Goal: Task Accomplishment & Management: Manage account settings

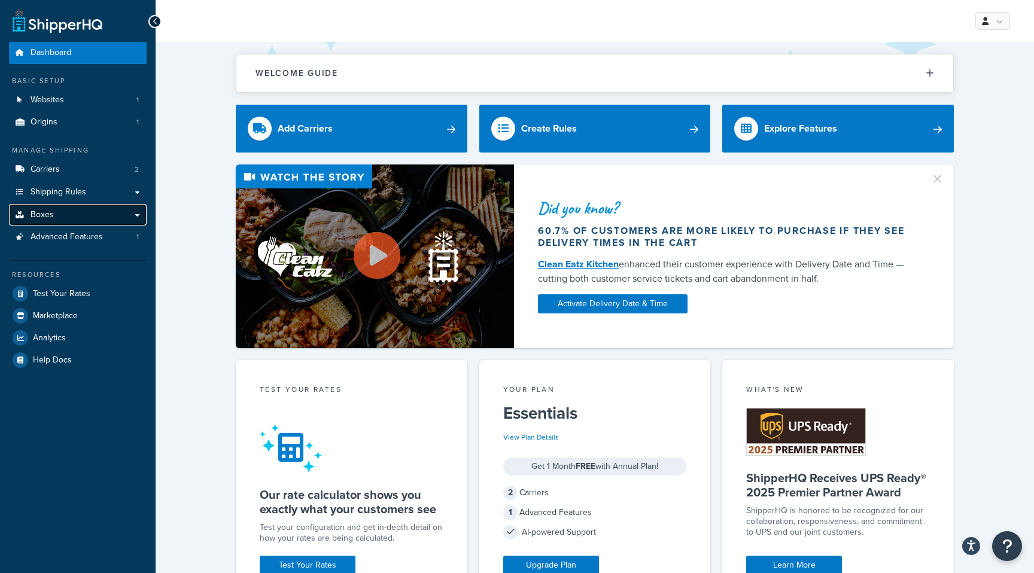
click at [61, 217] on link "Boxes" at bounding box center [78, 215] width 138 height 22
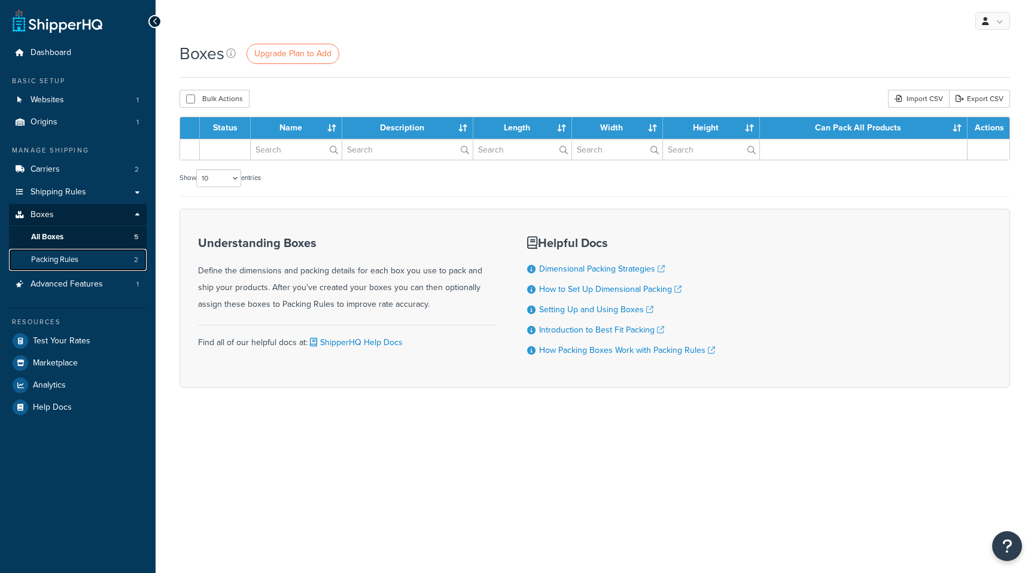
click at [68, 259] on span "Packing Rules" at bounding box center [54, 260] width 47 height 10
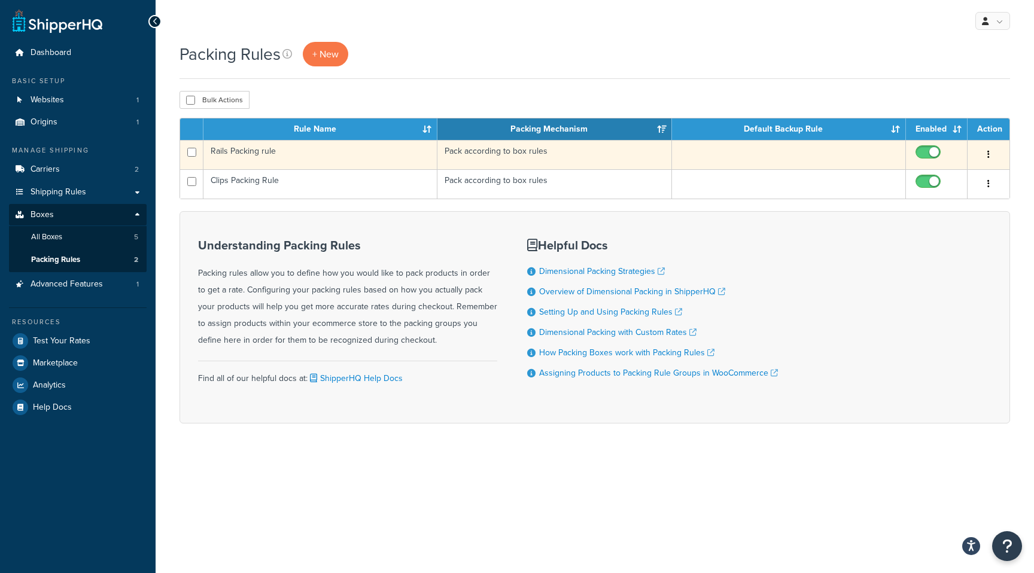
click at [276, 154] on td "Rails Packing rule" at bounding box center [320, 154] width 234 height 29
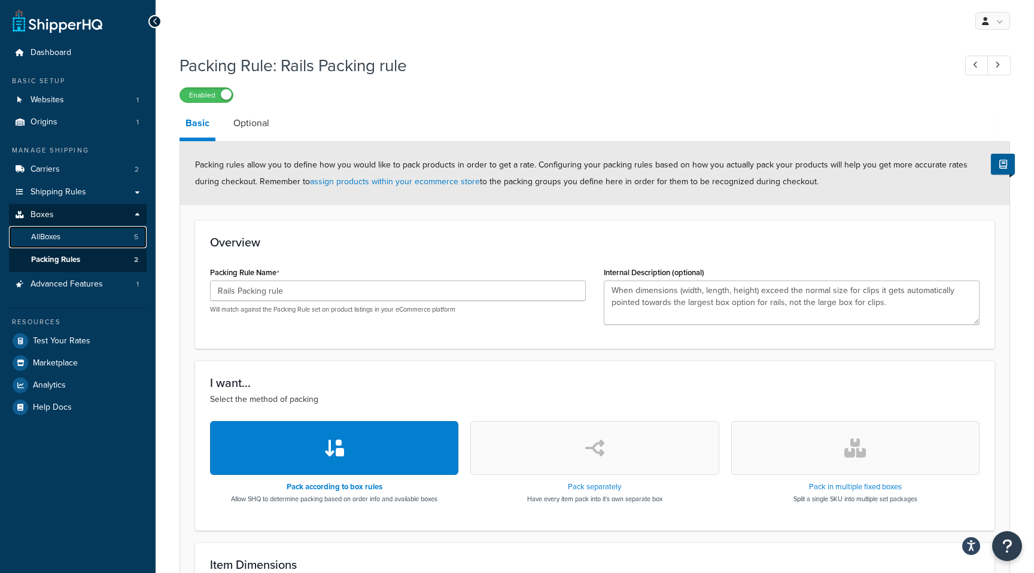
click at [55, 239] on span "All Boxes" at bounding box center [45, 237] width 29 height 10
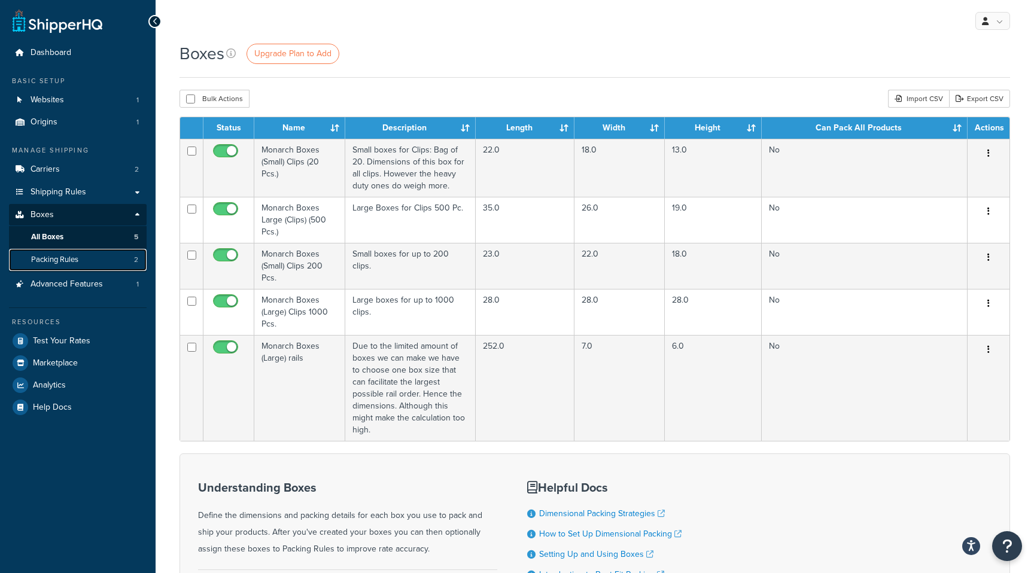
click at [94, 266] on link "Packing Rules 2" at bounding box center [78, 260] width 138 height 22
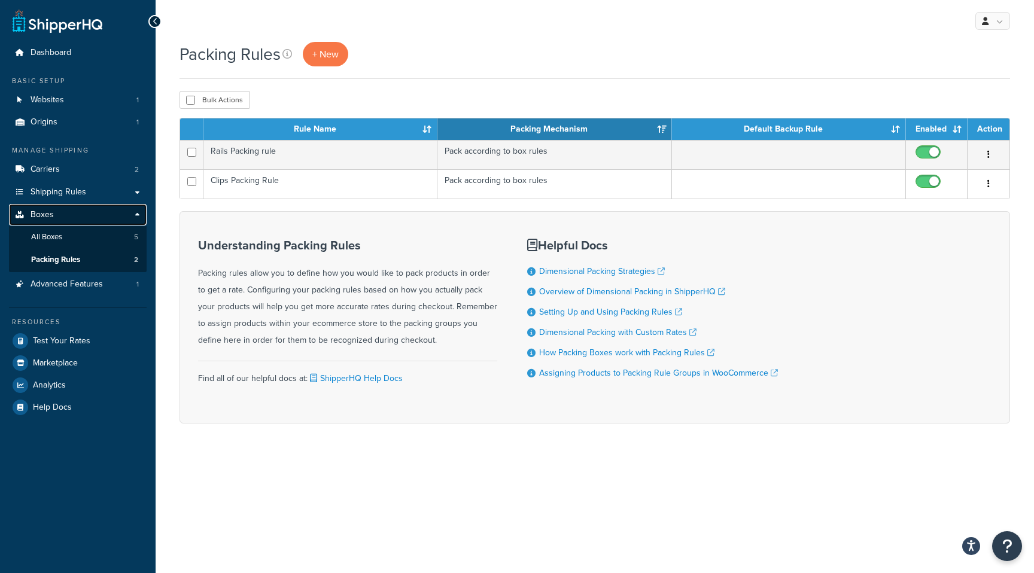
click at [87, 215] on link "Boxes" at bounding box center [78, 215] width 138 height 22
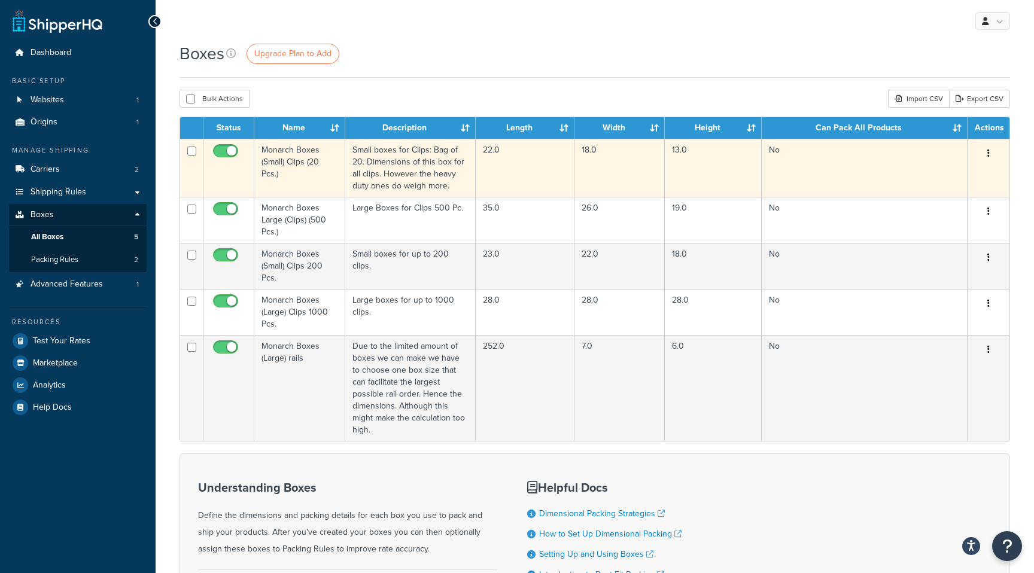
click at [492, 162] on td "22.0" at bounding box center [525, 168] width 99 height 58
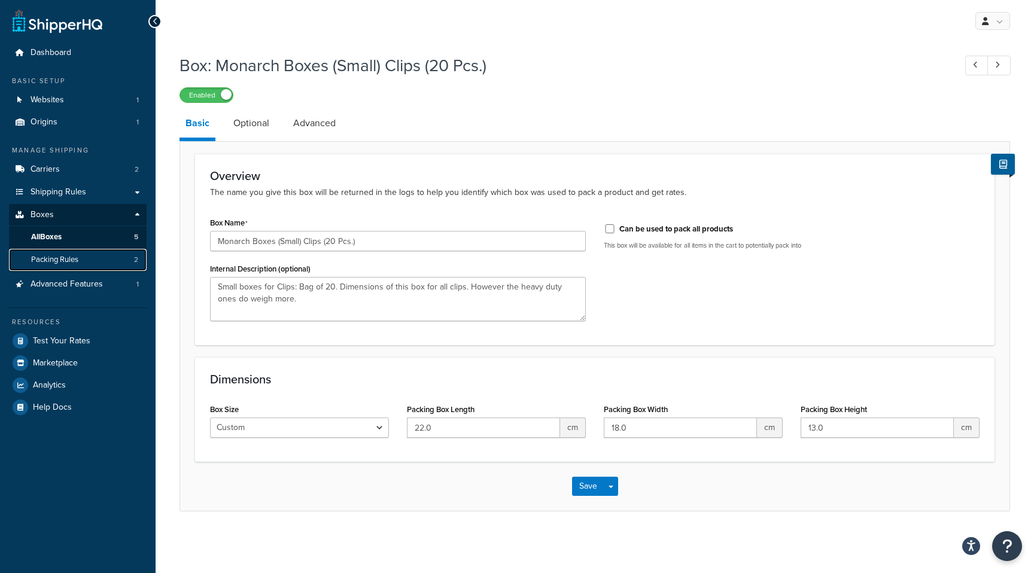
click at [71, 255] on span "Packing Rules" at bounding box center [54, 260] width 47 height 10
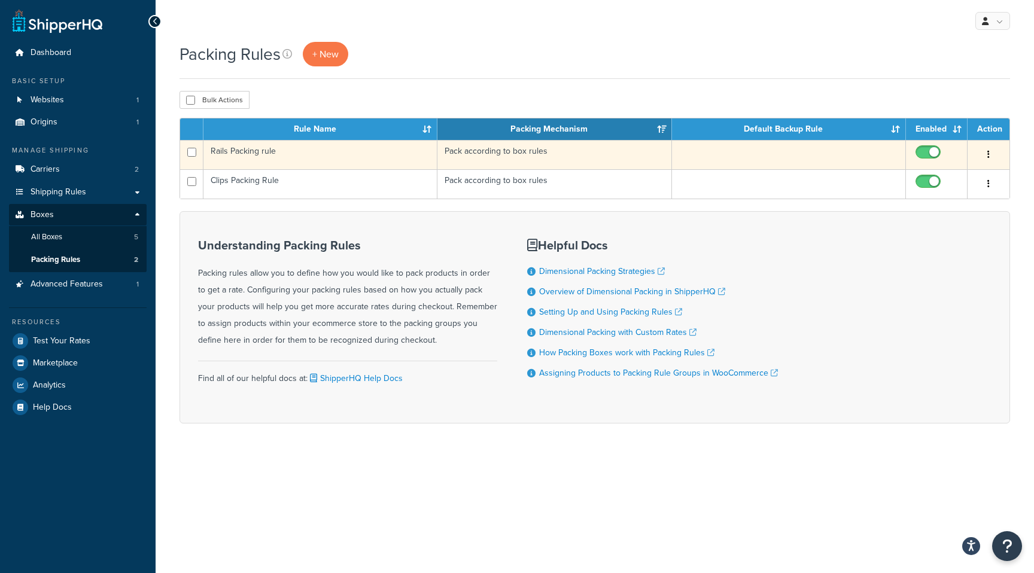
click at [456, 149] on td "Pack according to box rules" at bounding box center [554, 154] width 234 height 29
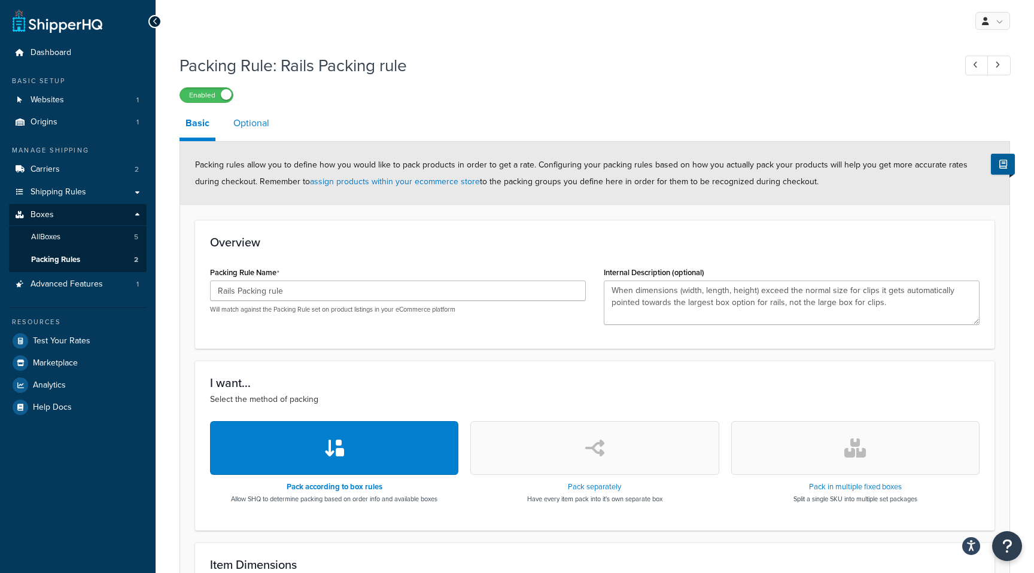
click at [238, 123] on link "Optional" at bounding box center [251, 123] width 48 height 29
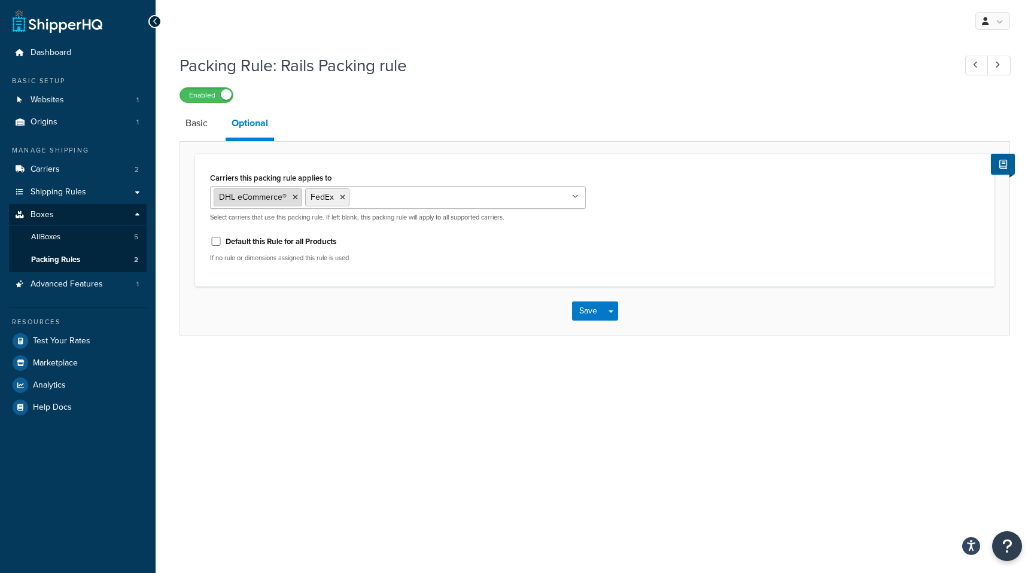
click at [293, 197] on icon at bounding box center [295, 197] width 5 height 7
click at [414, 259] on p "If no rule or dimensions assigned this rule is used" at bounding box center [398, 258] width 376 height 9
click at [303, 243] on label "Default this Rule for all Products" at bounding box center [281, 241] width 111 height 11
click at [222, 243] on input "Default this Rule for all Products" at bounding box center [216, 241] width 12 height 9
checkbox input "true"
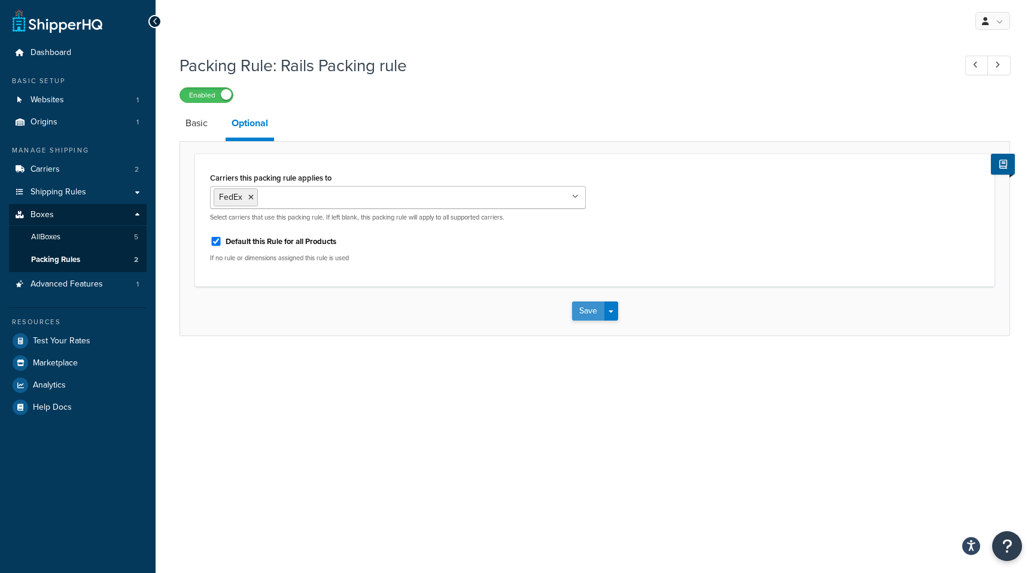
click at [601, 314] on button "Save" at bounding box center [588, 311] width 32 height 19
click at [87, 258] on link "Packing Rules 2" at bounding box center [78, 260] width 138 height 22
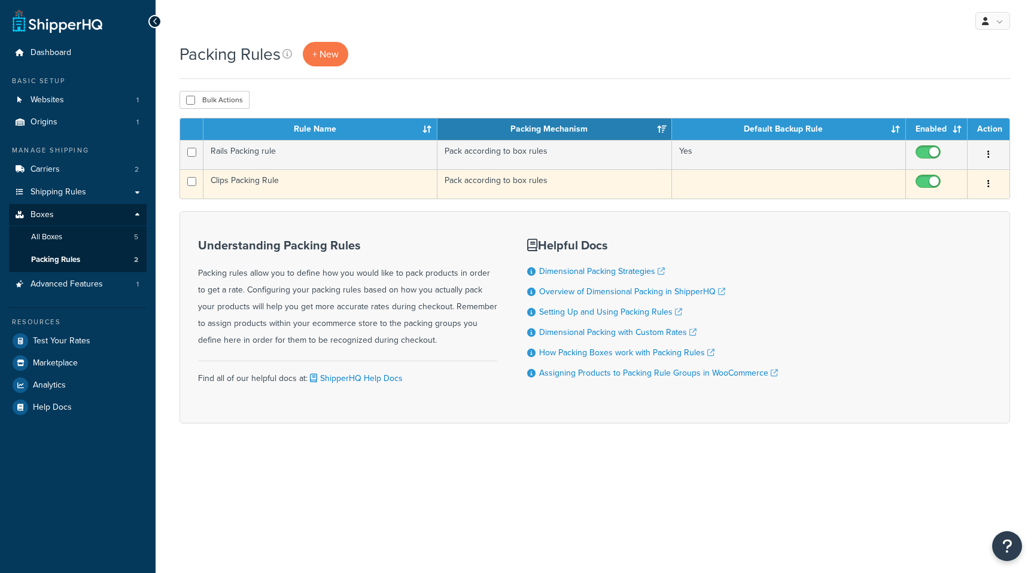
click at [266, 197] on td "Clips Packing Rule" at bounding box center [320, 183] width 234 height 29
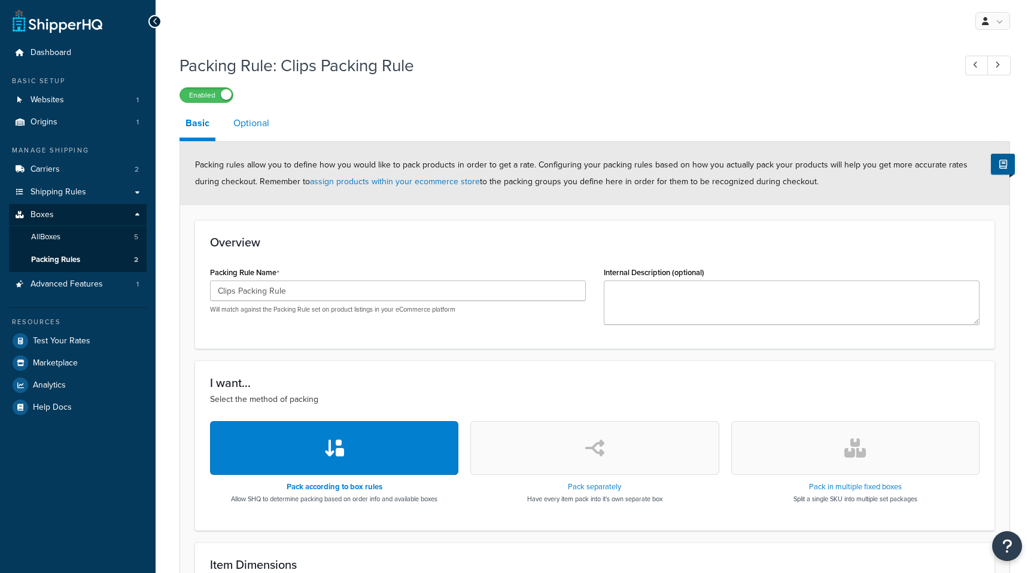
click at [254, 134] on link "Optional" at bounding box center [251, 123] width 48 height 29
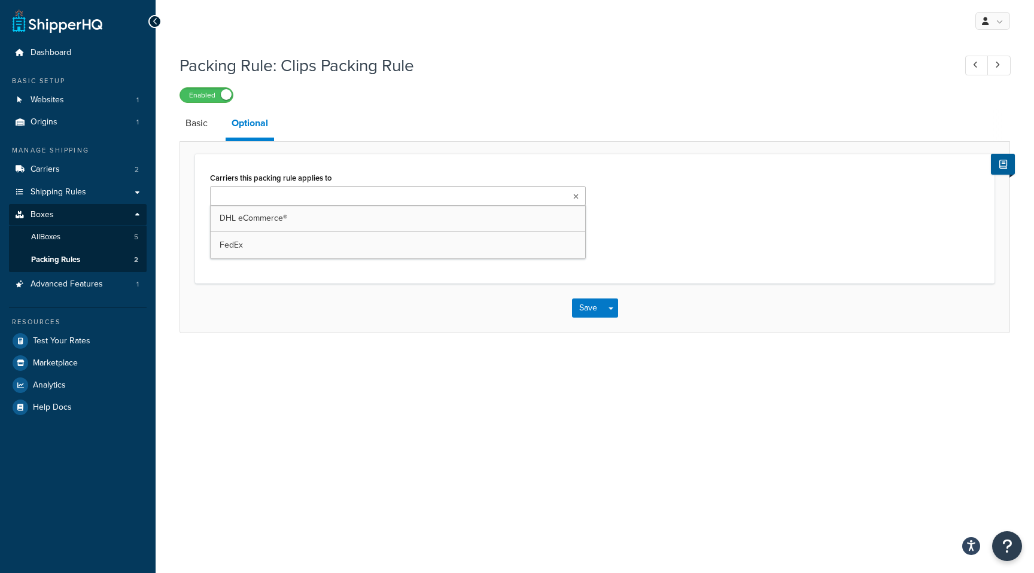
click at [298, 205] on ul at bounding box center [398, 196] width 376 height 20
click at [597, 310] on button "Save" at bounding box center [588, 311] width 32 height 19
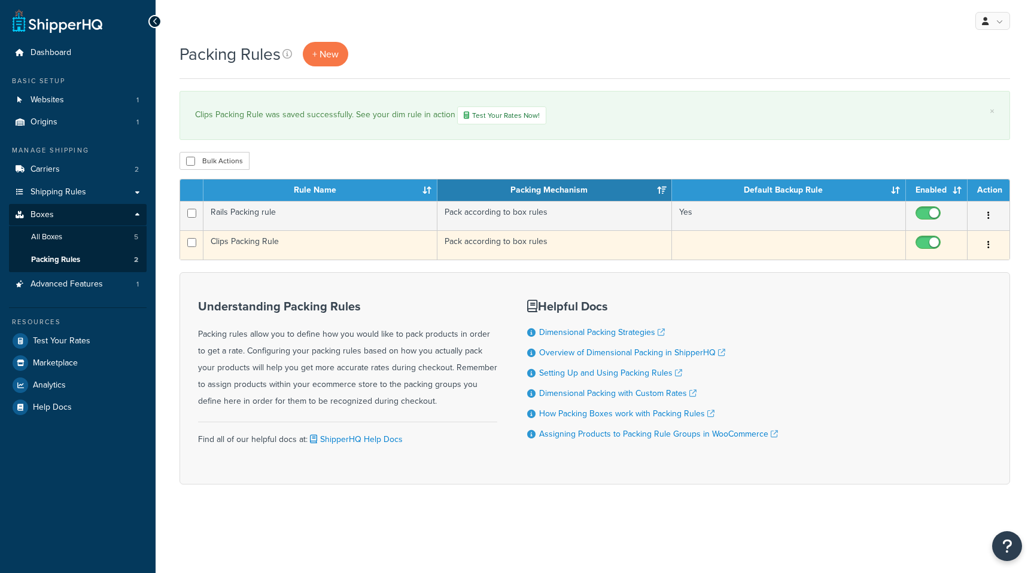
click at [316, 232] on td "Clips Packing Rule" at bounding box center [320, 244] width 234 height 29
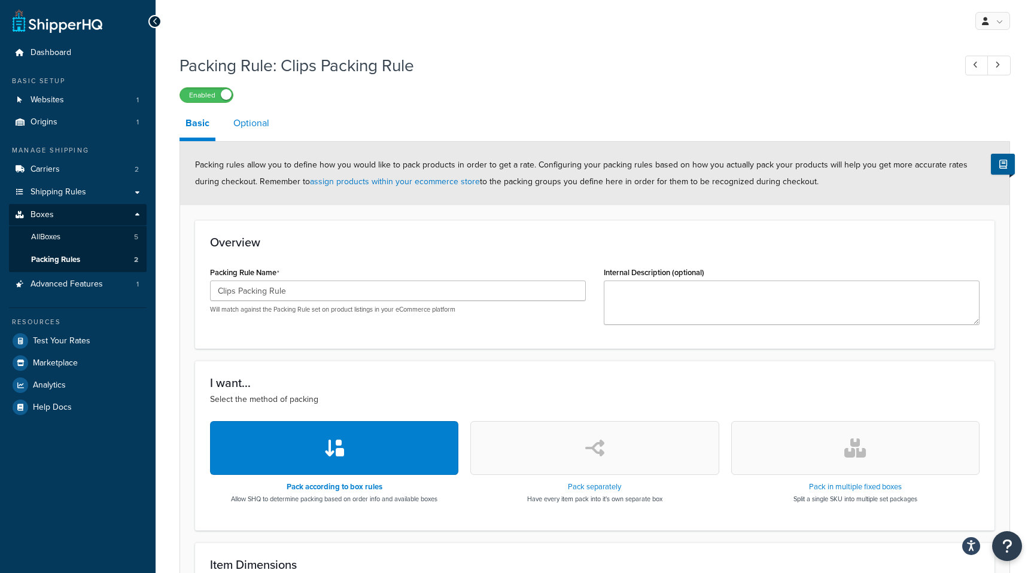
click at [242, 132] on link "Optional" at bounding box center [251, 123] width 48 height 29
